Goal: Share content: Share content

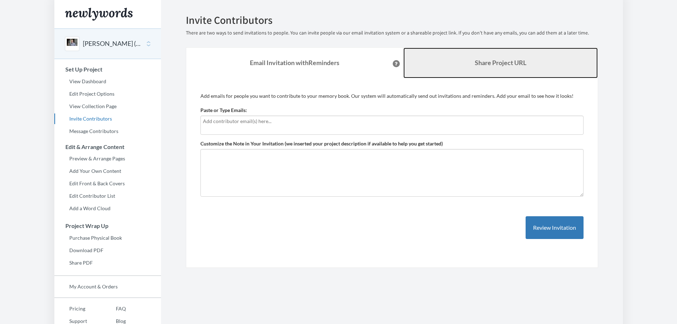
click at [483, 70] on link "Share Project URL" at bounding box center [500, 63] width 194 height 31
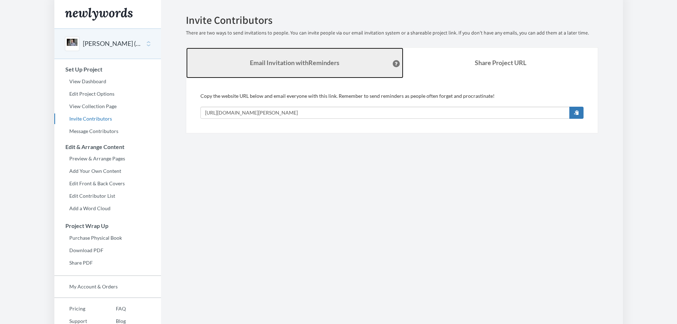
click at [359, 72] on link "Email Invitation with Reminders" at bounding box center [294, 63] width 217 height 31
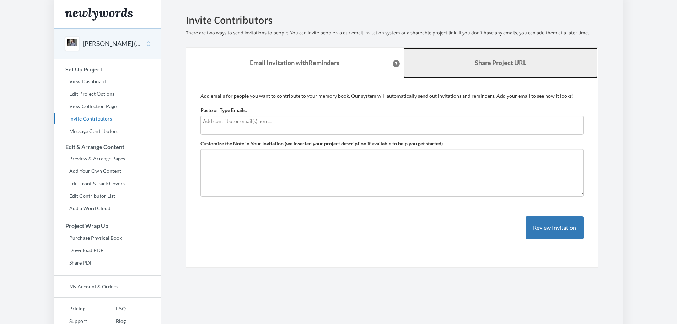
click at [495, 59] on b "Share Project URL" at bounding box center [501, 63] width 52 height 8
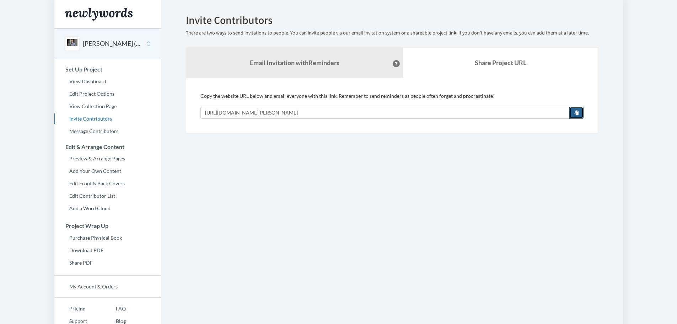
click at [578, 112] on span "button" at bounding box center [576, 112] width 5 height 5
click at [98, 48] on button "[PERSON_NAME] (5 Ys)" at bounding box center [112, 43] width 58 height 9
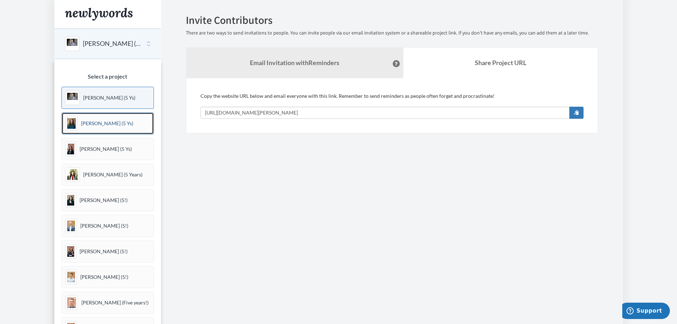
click at [108, 119] on link "[PERSON_NAME] (5 Ys)" at bounding box center [107, 123] width 92 height 22
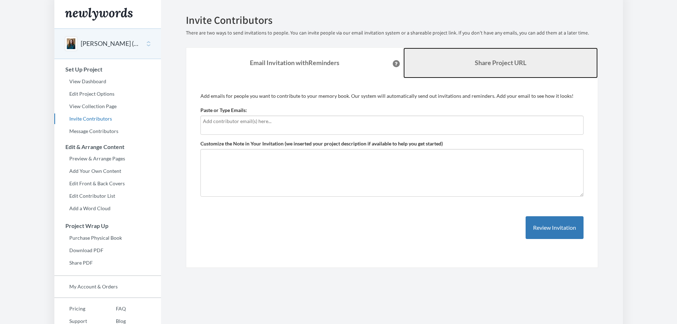
click at [500, 64] on b "Share Project URL" at bounding box center [501, 63] width 52 height 8
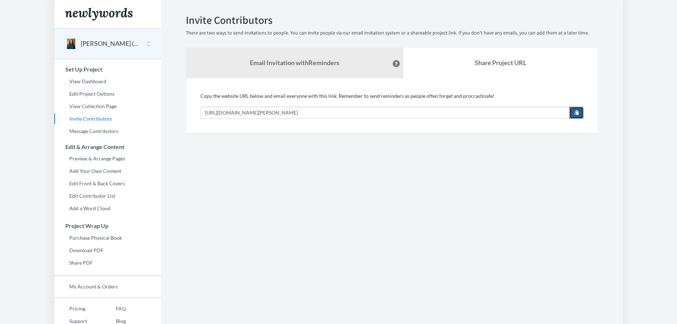
click at [573, 110] on button "button" at bounding box center [576, 113] width 14 height 12
click at [95, 52] on div "[PERSON_NAME] (5 Ys)" at bounding box center [107, 43] width 107 height 31
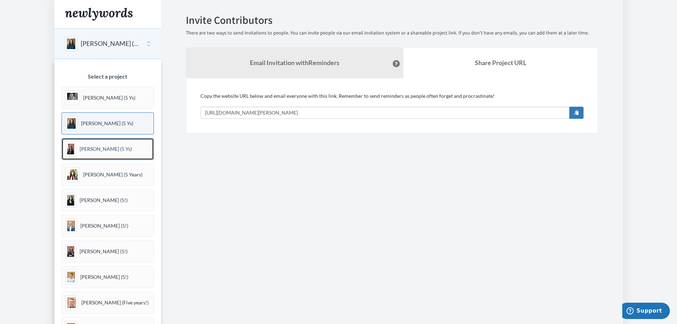
click at [102, 148] on p "[PERSON_NAME] (5 Ys)" at bounding box center [106, 148] width 52 height 7
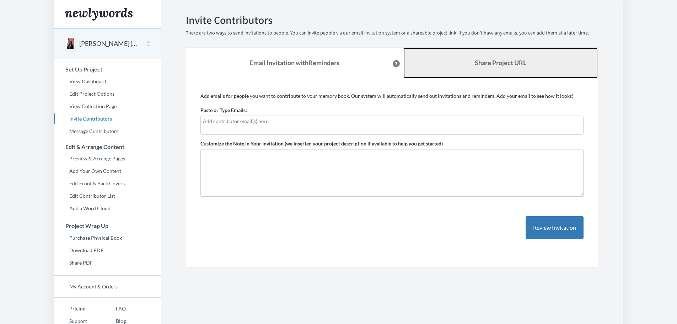
click at [490, 75] on link "Share Project URL" at bounding box center [500, 63] width 194 height 31
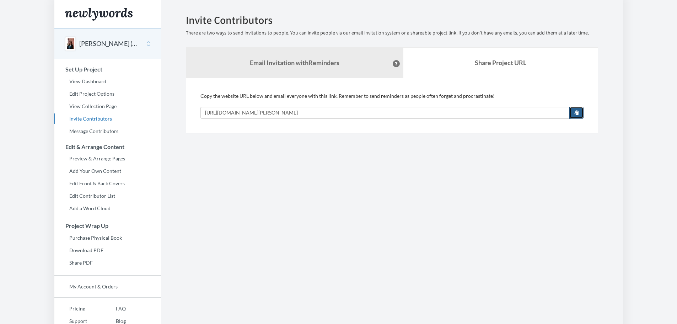
click at [579, 112] on span "button" at bounding box center [576, 112] width 5 height 5
